Goal: Navigation & Orientation: Understand site structure

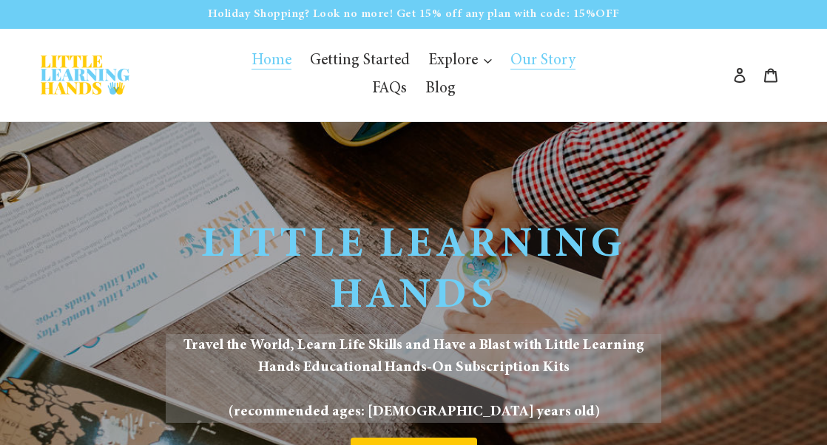
click at [542, 55] on span "Our Story" at bounding box center [543, 61] width 65 height 16
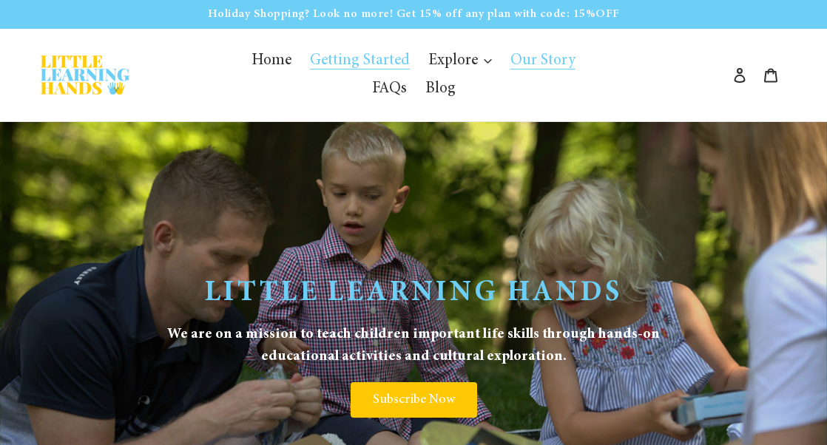
click at [387, 63] on span "Getting Started" at bounding box center [360, 61] width 100 height 16
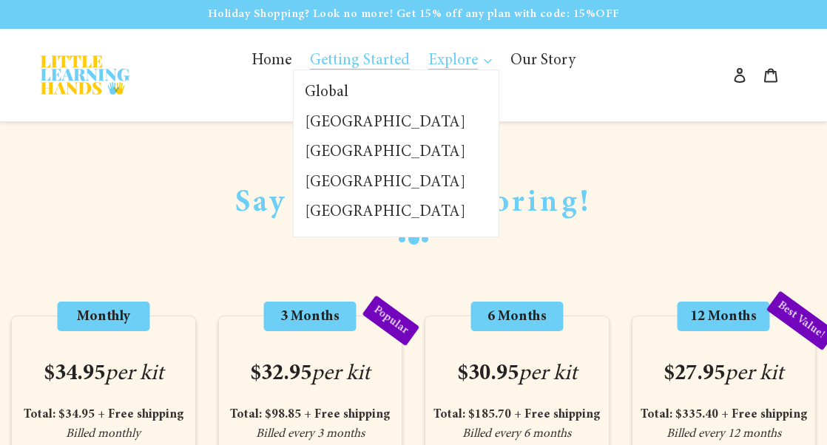
click at [440, 68] on span "Explore" at bounding box center [453, 61] width 50 height 16
click at [349, 90] on span "Global" at bounding box center [327, 93] width 44 height 16
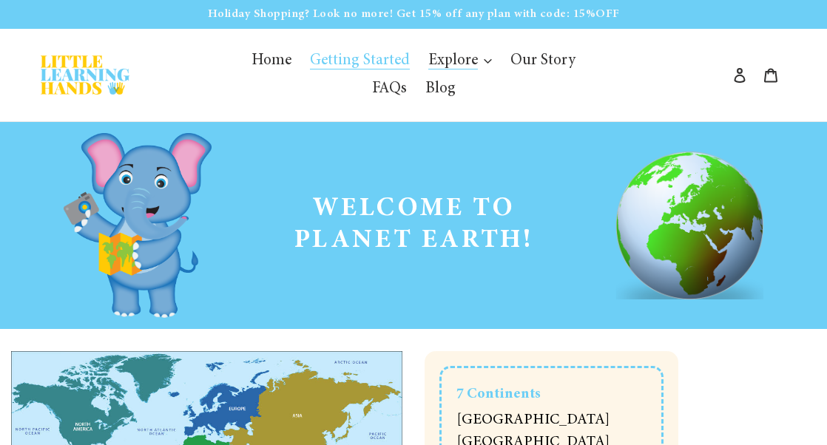
click at [349, 62] on span "Getting Started" at bounding box center [360, 61] width 100 height 16
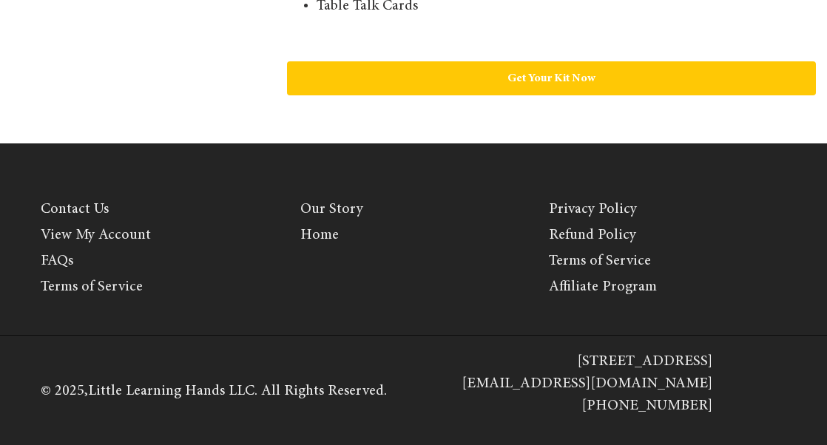
scroll to position [1248, 0]
